Goal: Information Seeking & Learning: Learn about a topic

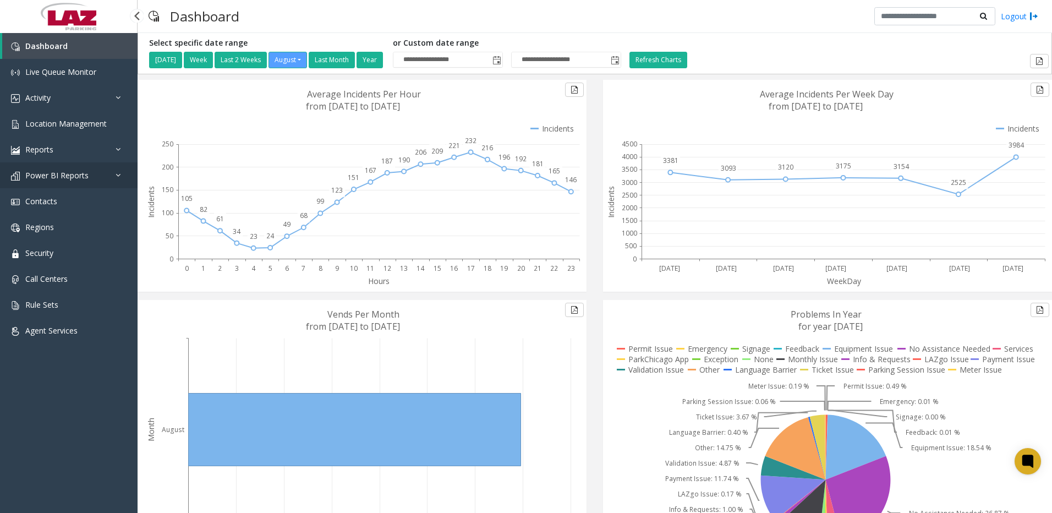
click at [82, 171] on span "Power BI Reports" at bounding box center [56, 175] width 63 height 10
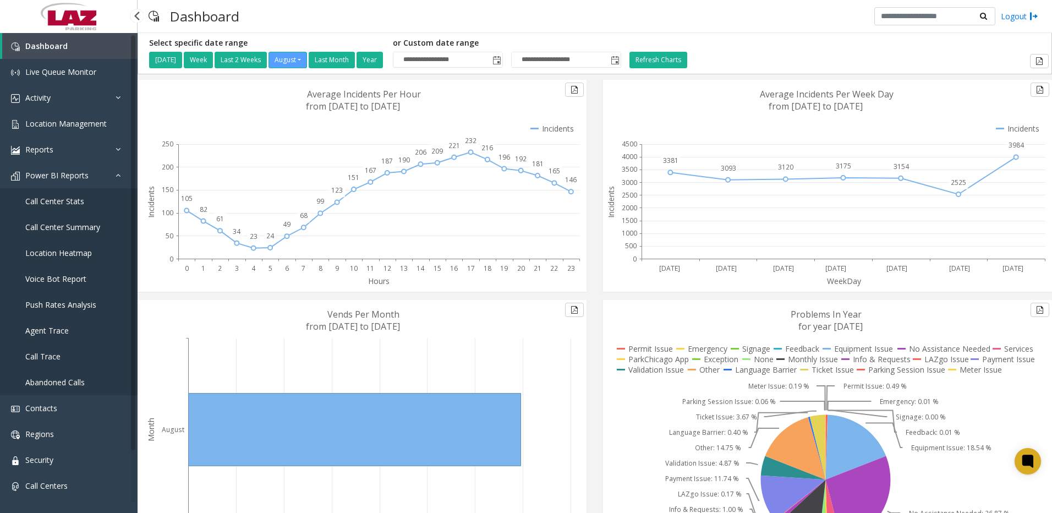
click at [74, 205] on span "Call Center Stats" at bounding box center [54, 201] width 59 height 10
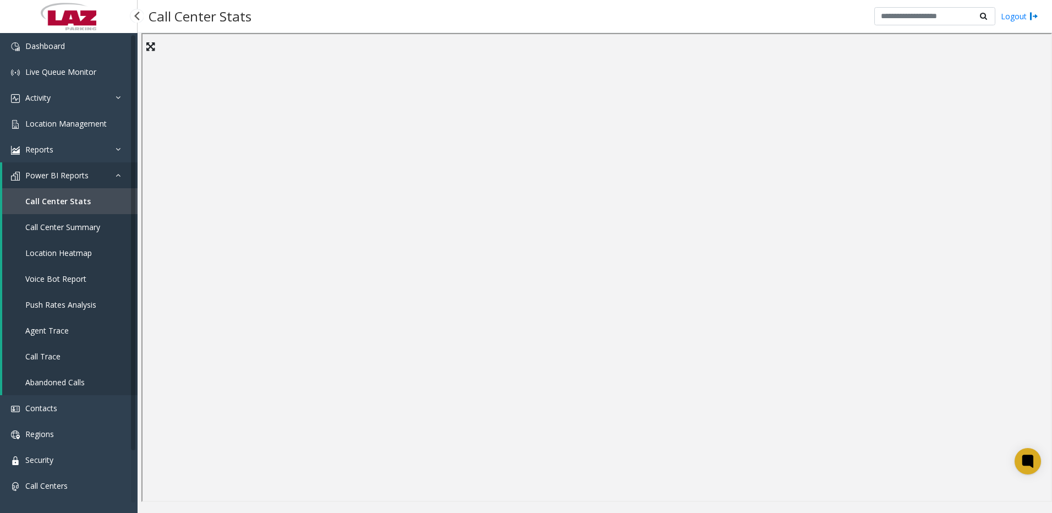
click at [64, 349] on link "Call Trace" at bounding box center [69, 356] width 135 height 26
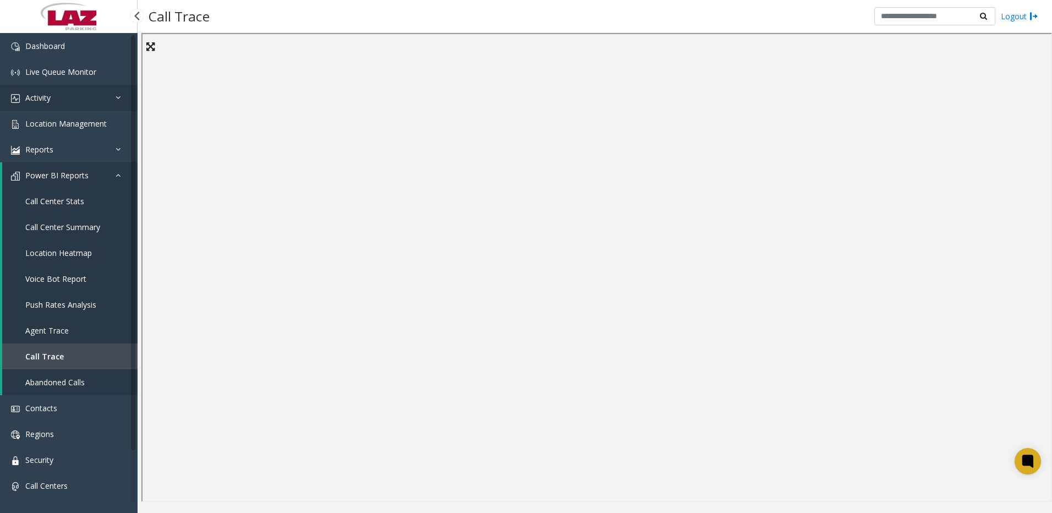
click at [56, 95] on link "Activity" at bounding box center [69, 98] width 138 height 26
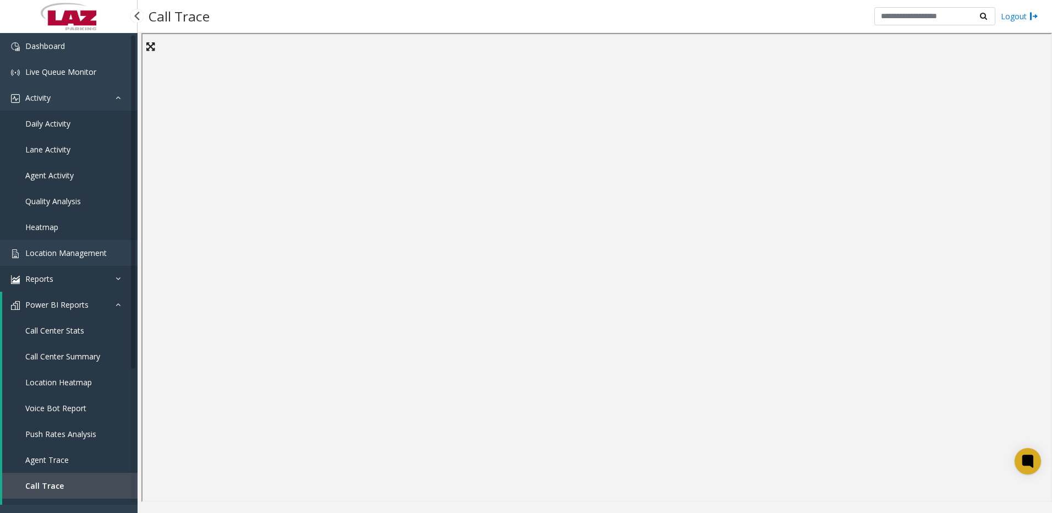
click at [72, 278] on link "Reports" at bounding box center [69, 279] width 138 height 26
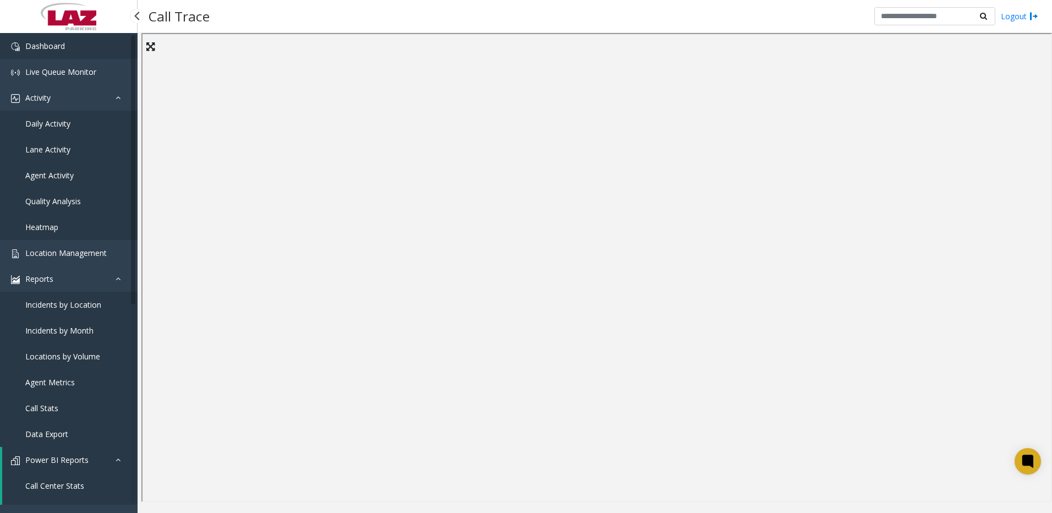
click at [85, 36] on link "Dashboard" at bounding box center [69, 46] width 138 height 26
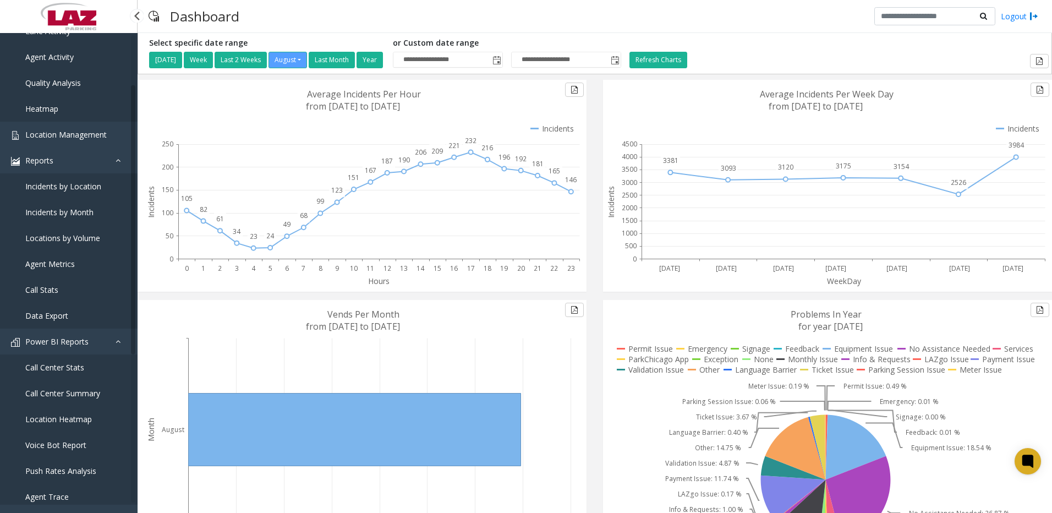
scroll to position [165, 0]
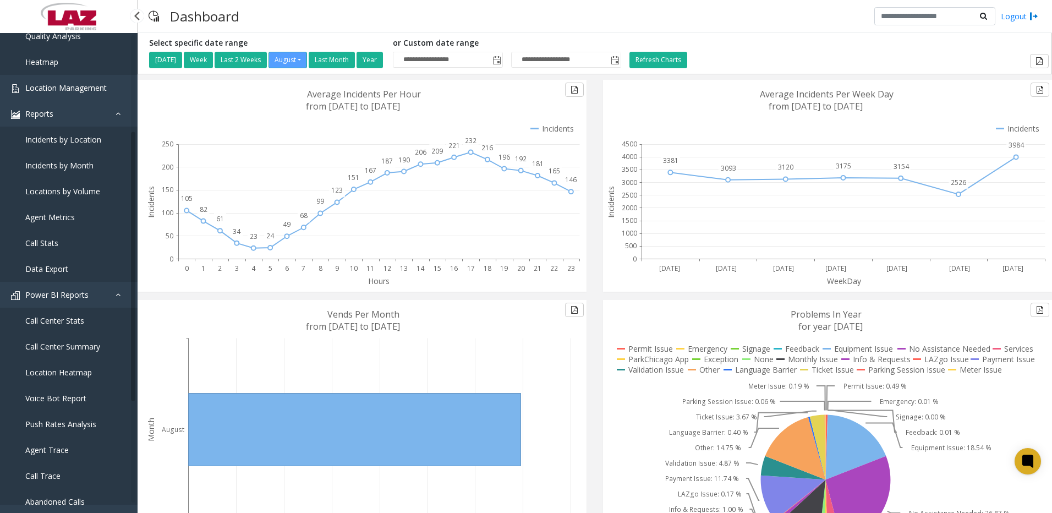
click at [76, 322] on span "Call Center Stats" at bounding box center [54, 320] width 59 height 10
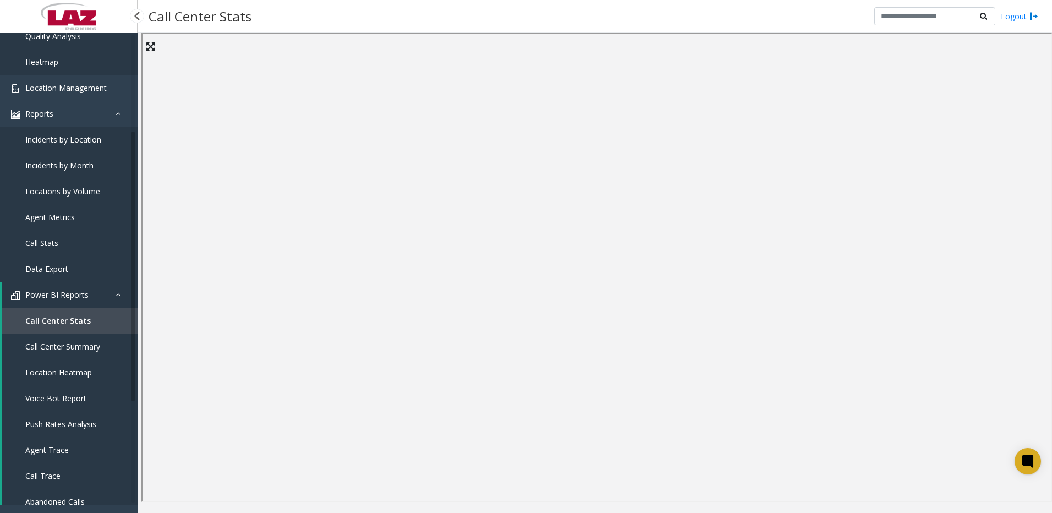
click at [79, 347] on span "Call Center Summary" at bounding box center [62, 346] width 75 height 10
click at [577, 23] on div "Call Center Summary Logout" at bounding box center [595, 16] width 914 height 33
click at [65, 319] on span "Call Center Stats" at bounding box center [54, 320] width 59 height 10
